Goal: Information Seeking & Learning: Learn about a topic

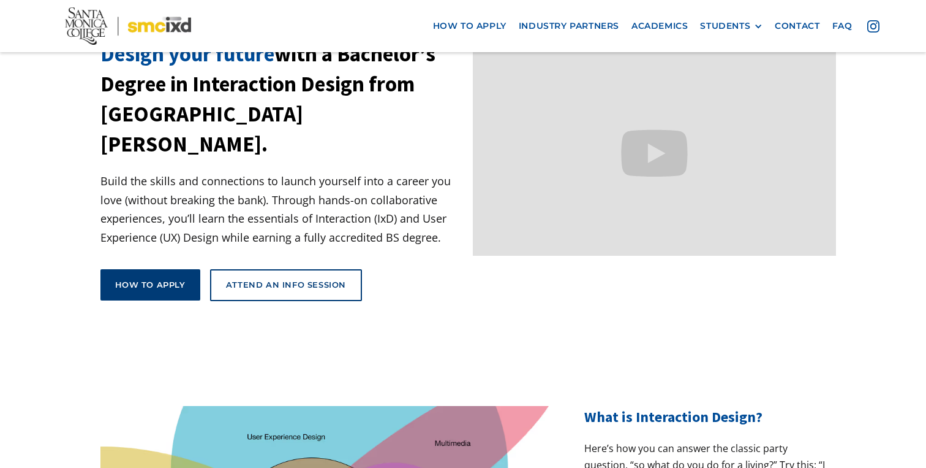
click at [167, 279] on div "How to apply" at bounding box center [150, 284] width 70 height 11
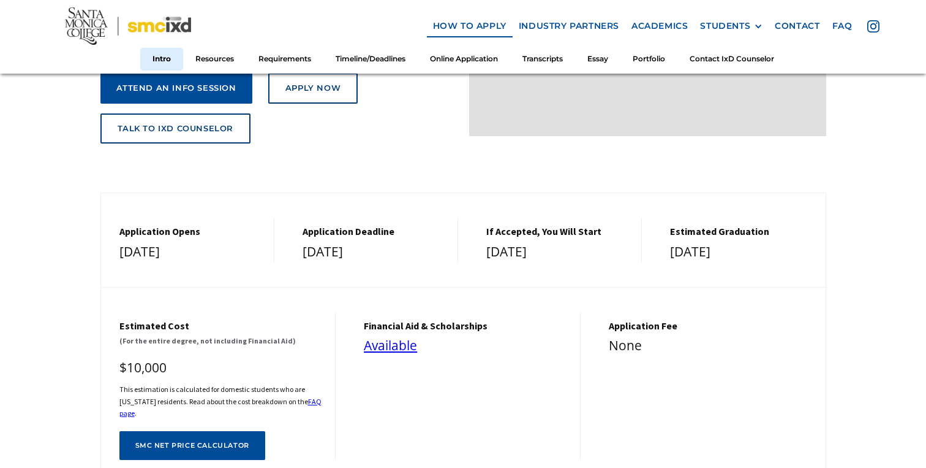
scroll to position [303, 0]
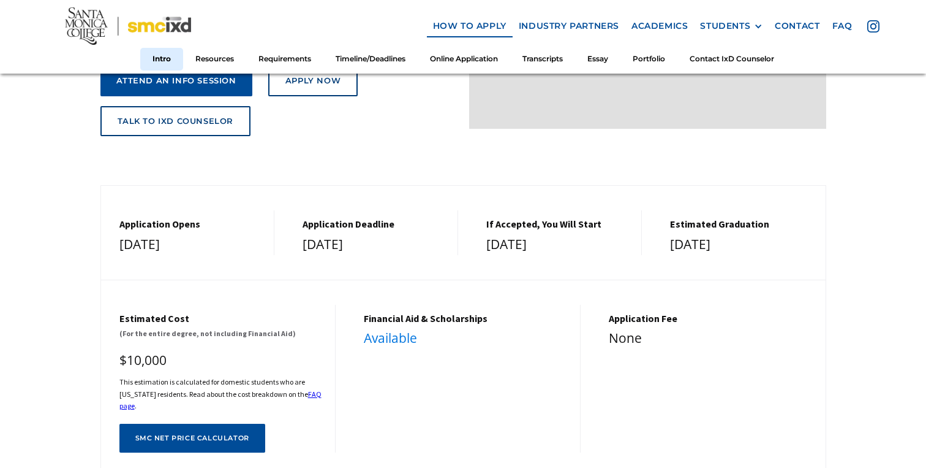
click at [390, 332] on link "Available" at bounding box center [390, 337] width 53 height 17
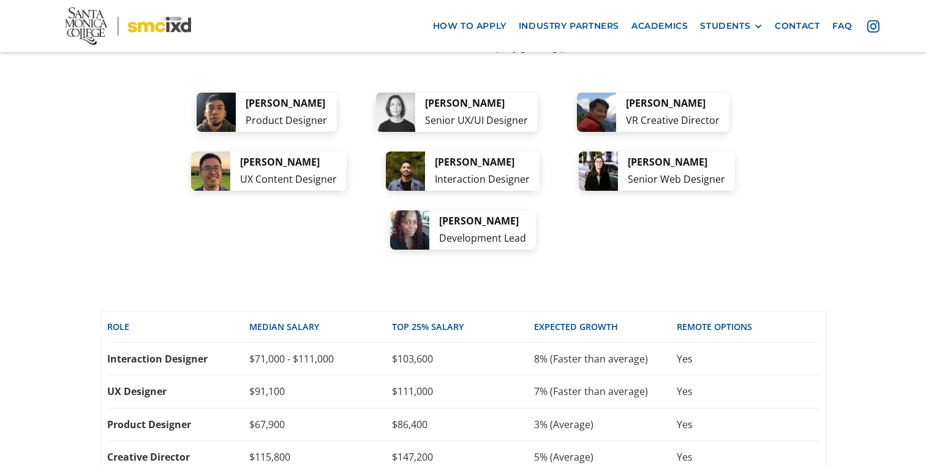
scroll to position [2510, 0]
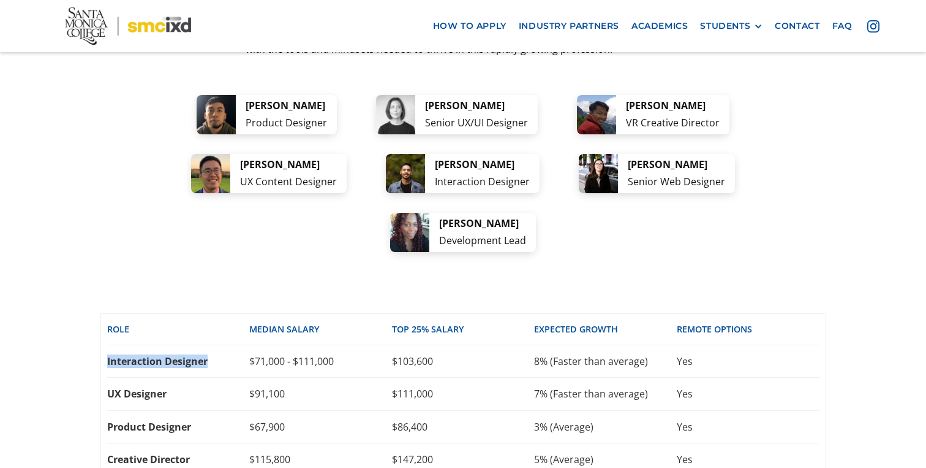
drag, startPoint x: 214, startPoint y: 273, endPoint x: 21, endPoint y: 273, distance: 192.4
click at [21, 273] on div "career options A few ideas of where your new skills can take you: From tech com…" at bounding box center [463, 240] width 926 height 800
copy div "Interaction Designer"
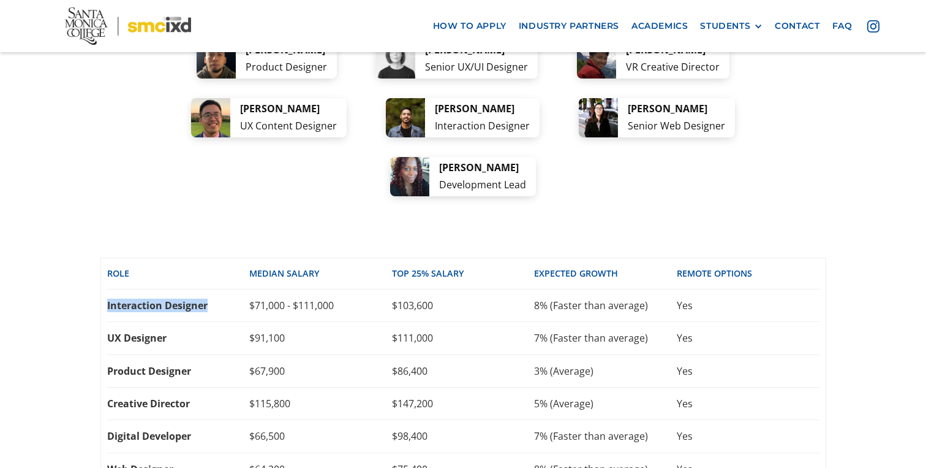
scroll to position [2555, 0]
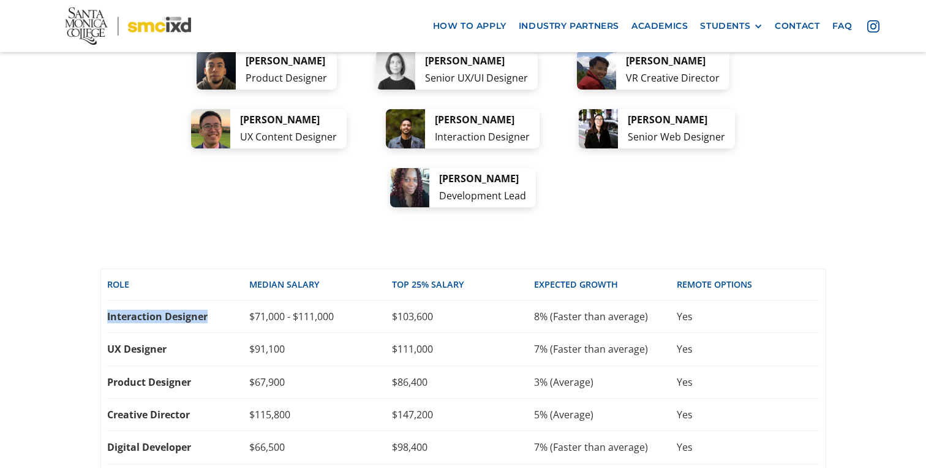
click at [847, 216] on div "career options A few ideas of where your new skills can take you: From tech com…" at bounding box center [463, 195] width 926 height 800
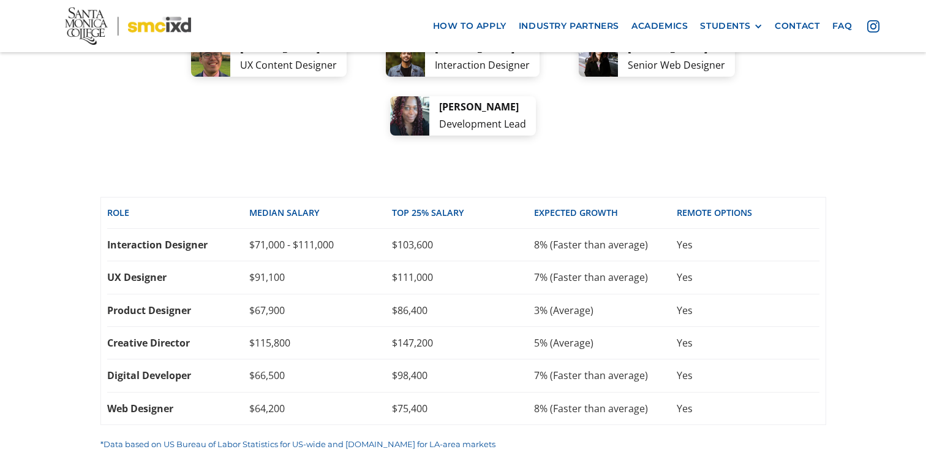
scroll to position [2628, 0]
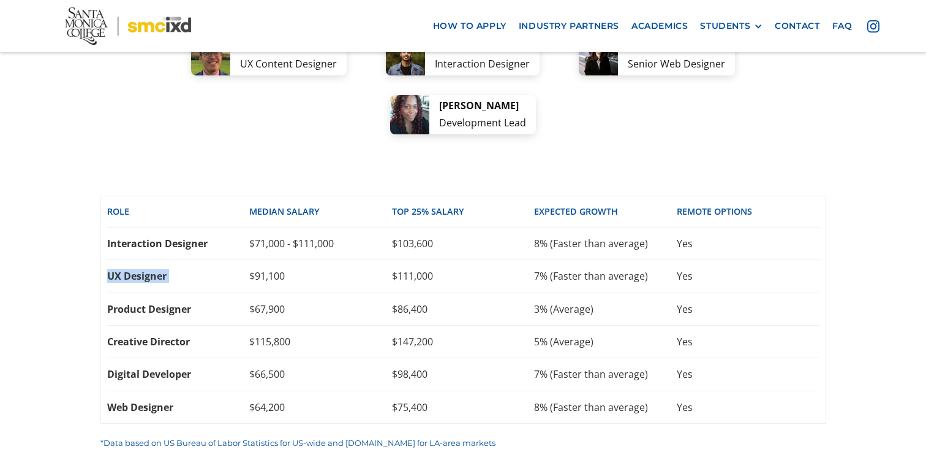
drag, startPoint x: 106, startPoint y: 188, endPoint x: 292, endPoint y: 170, distance: 187.1
click at [279, 195] on div "Role Median SALARY top 25% SALARY EXPECTED GROWTH REMOTE OPTIONS Interaction De…" at bounding box center [463, 309] width 726 height 229
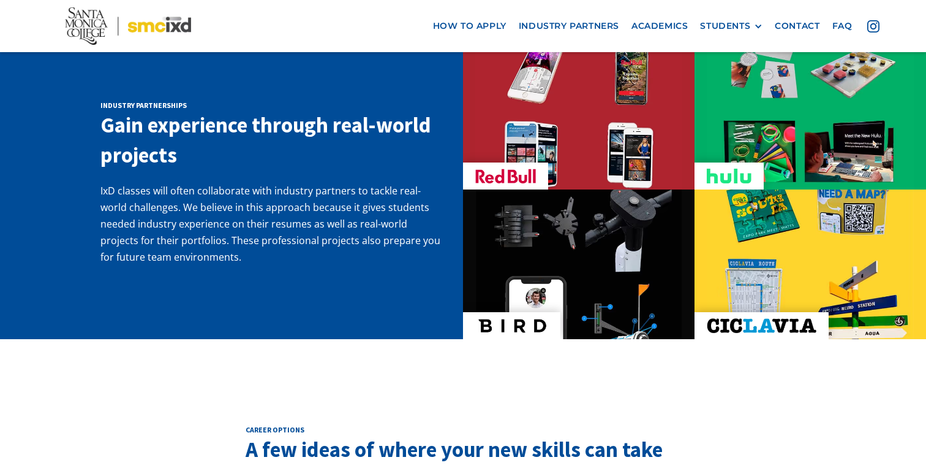
scroll to position [2173, 0]
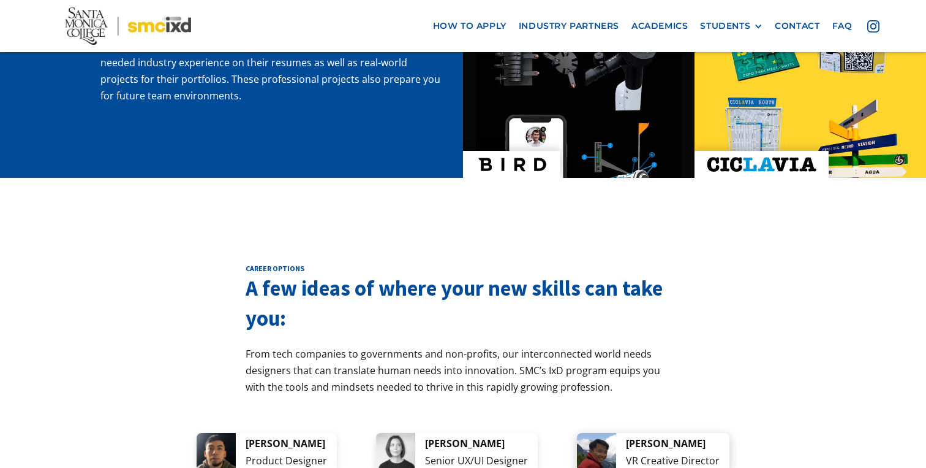
click at [694, 435] on div "[PERSON_NAME]" at bounding box center [673, 443] width 94 height 17
click at [702, 435] on div "[PERSON_NAME]" at bounding box center [673, 443] width 94 height 17
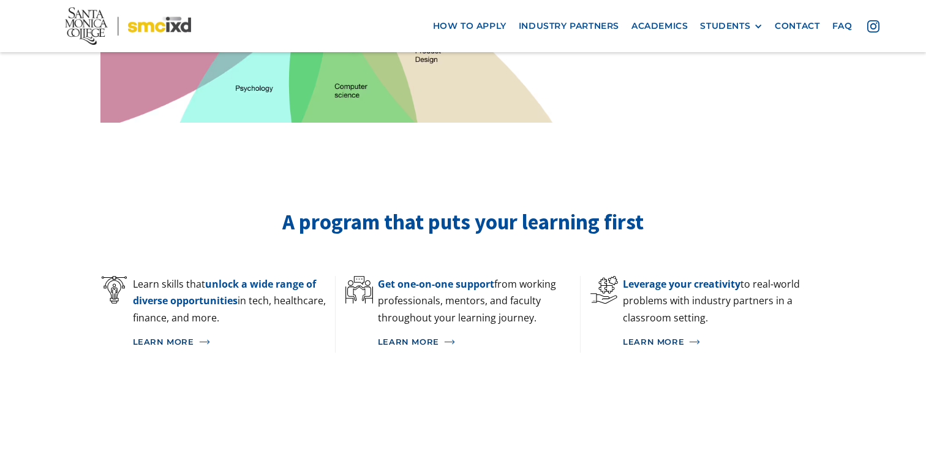
scroll to position [727, 0]
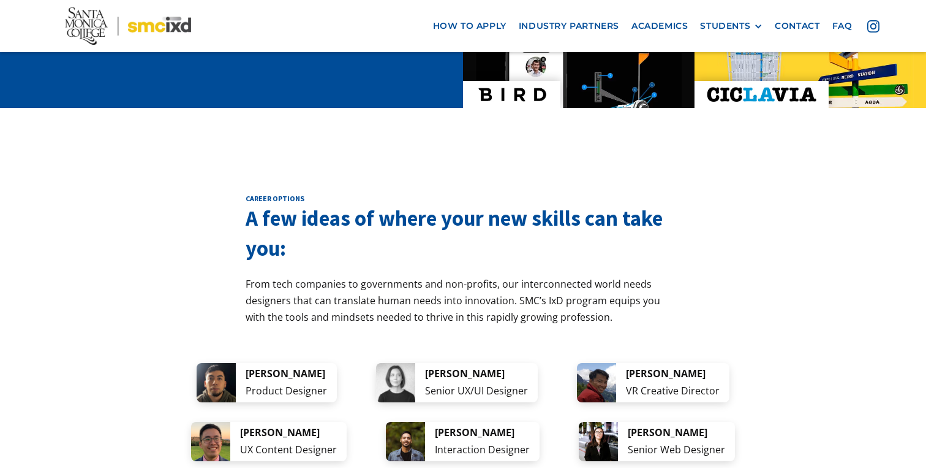
scroll to position [2234, 0]
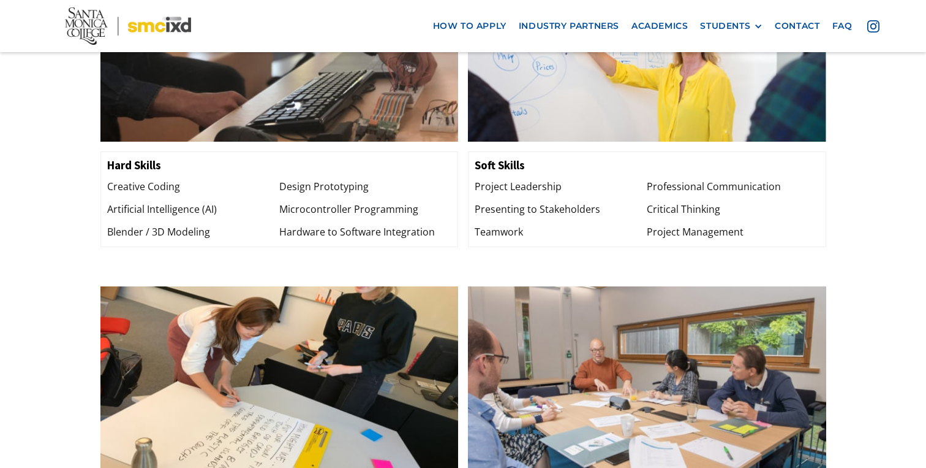
click at [883, 158] on div "Applications of ixd Learn skills that are in-demand. From tech companies to gov…" at bounding box center [463, 233] width 926 height 933
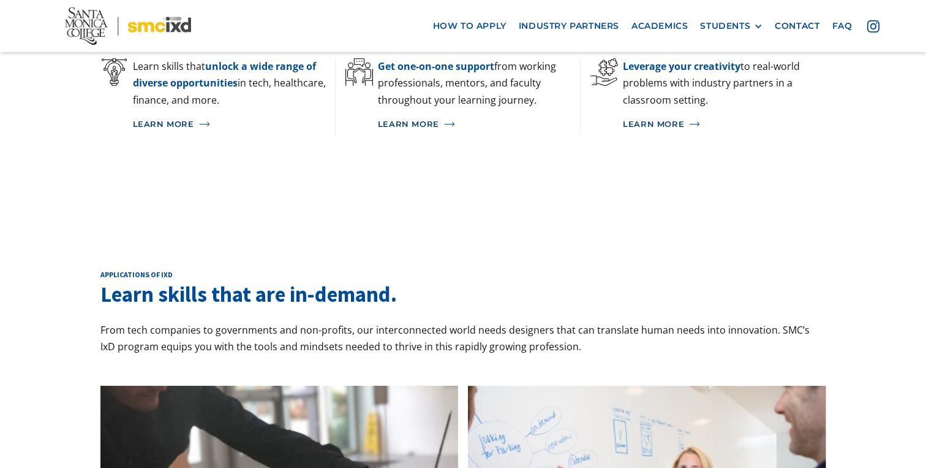
scroll to position [890, 0]
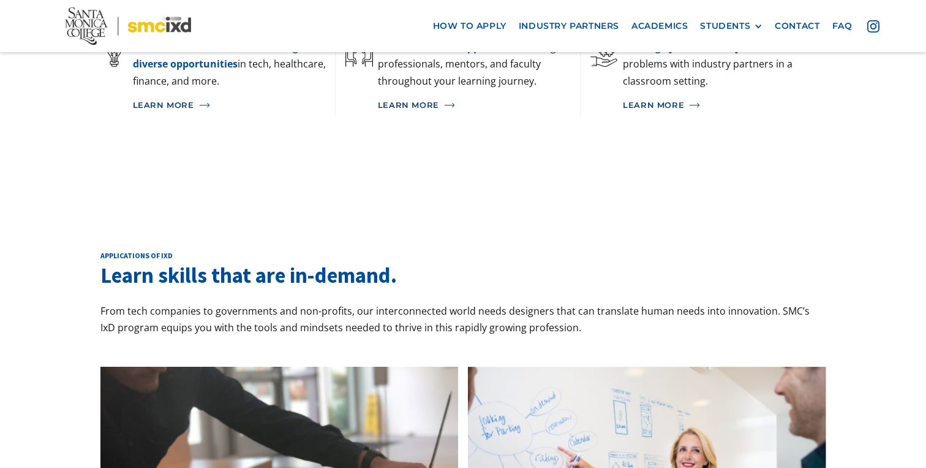
click at [610, 303] on p "From tech companies to governments and non-profits, our interconnected world ne…" at bounding box center [463, 319] width 726 height 33
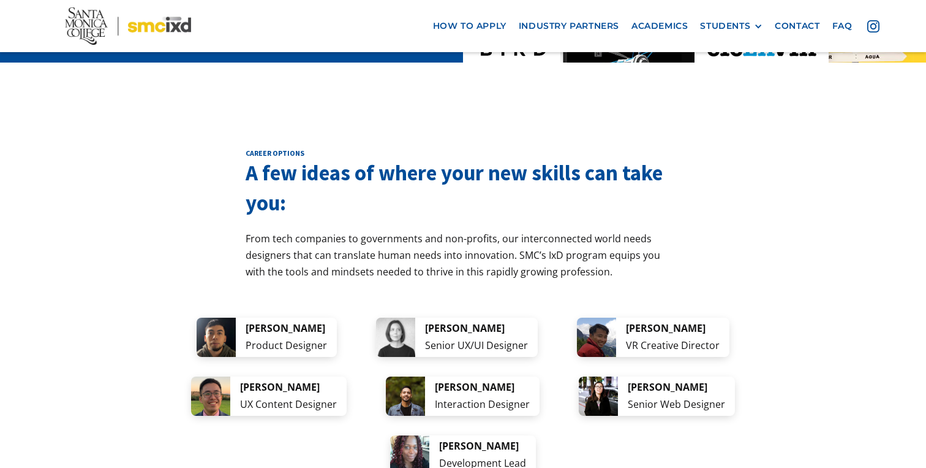
scroll to position [2180, 0]
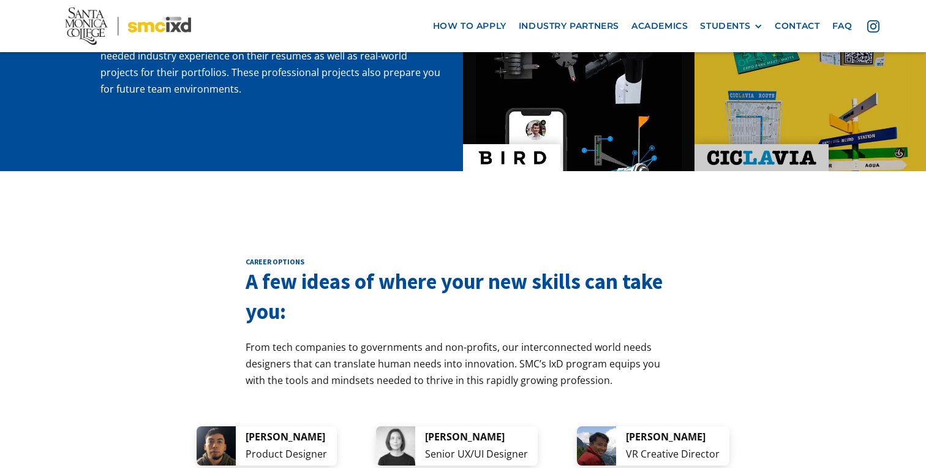
click at [836, 113] on img at bounding box center [810, 96] width 207 height 207
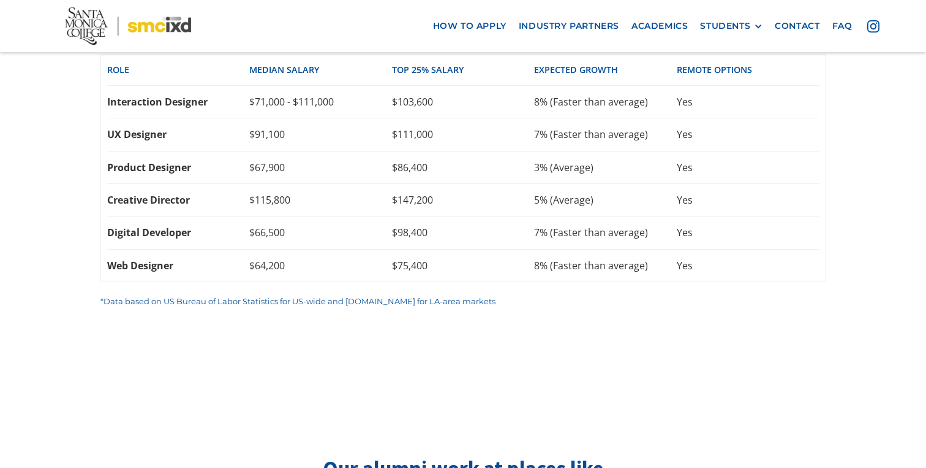
drag, startPoint x: 876, startPoint y: 267, endPoint x: 869, endPoint y: 240, distance: 27.9
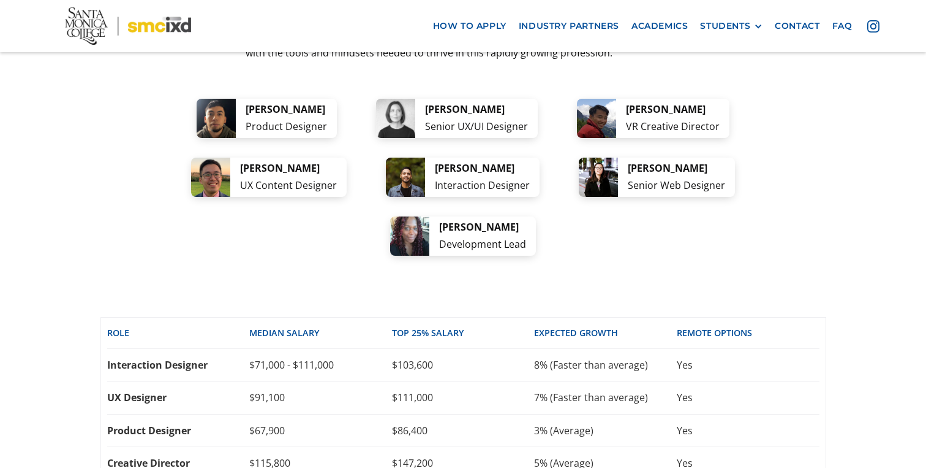
scroll to position [2495, 0]
